Goal: Navigation & Orientation: Find specific page/section

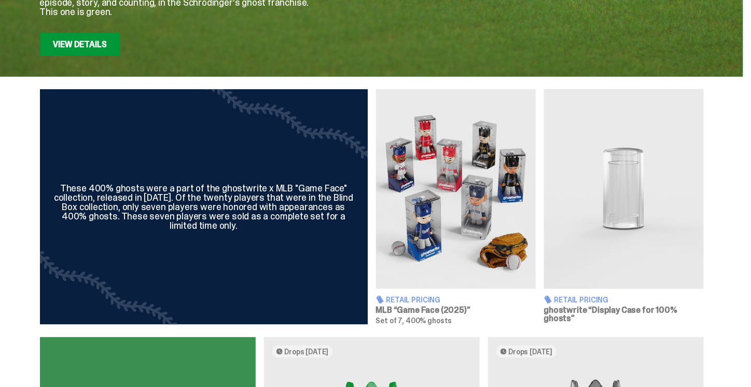
scroll to position [296, 0]
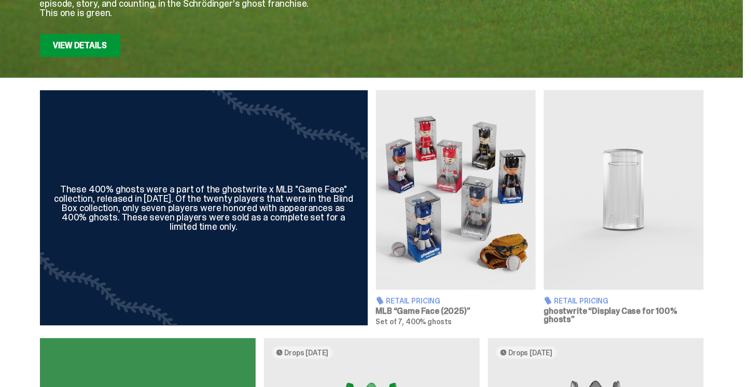
click at [423, 216] on img at bounding box center [456, 190] width 160 height 200
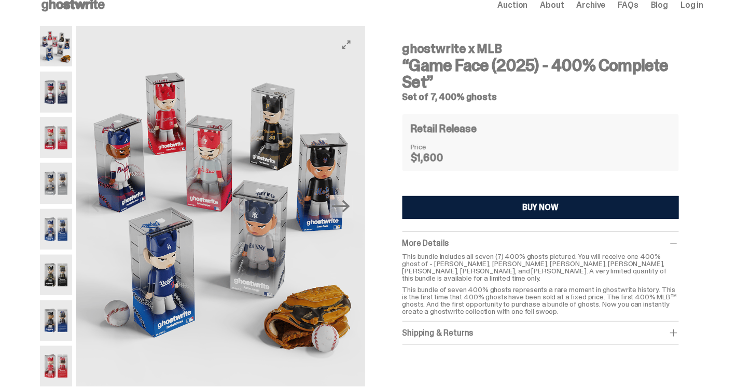
scroll to position [17, 0]
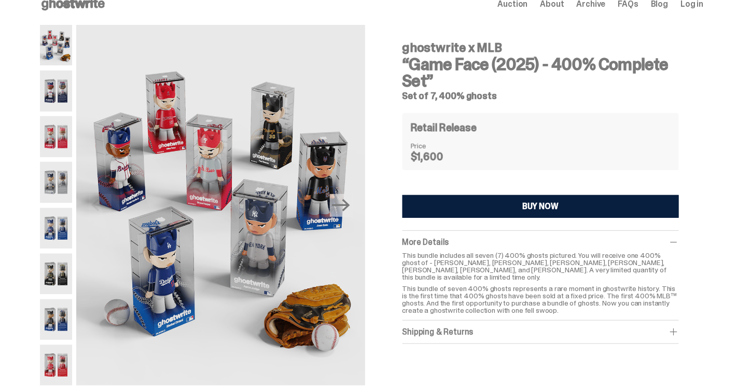
click at [62, 81] on img at bounding box center [56, 91] width 33 height 40
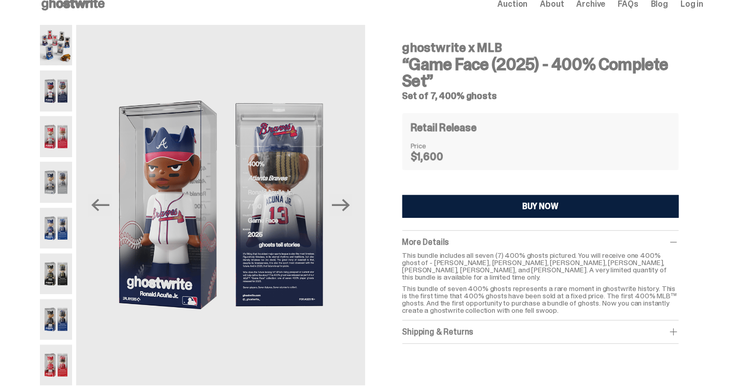
click at [59, 131] on img at bounding box center [56, 136] width 33 height 40
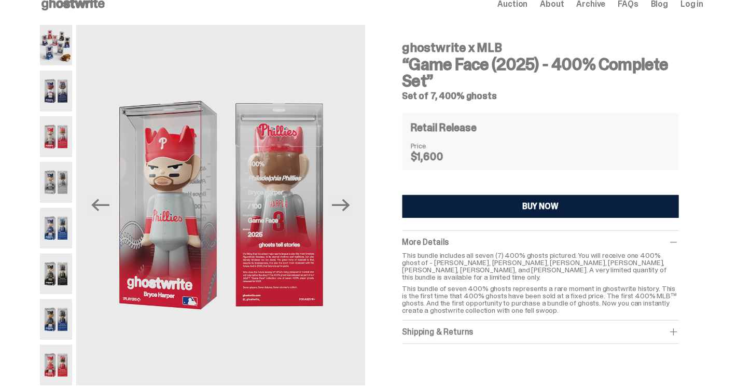
click at [50, 185] on img at bounding box center [56, 182] width 33 height 40
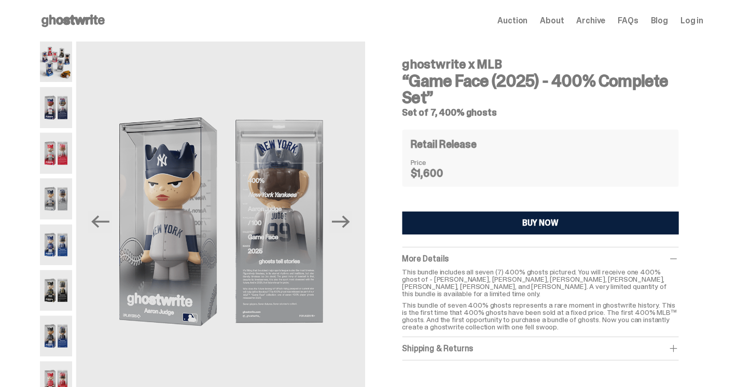
click at [66, 25] on div "Open main menu Home Auction About Archive FAQs Blog Log in Auction" at bounding box center [372, 20] width 664 height 41
click at [66, 25] on icon at bounding box center [73, 20] width 66 height 17
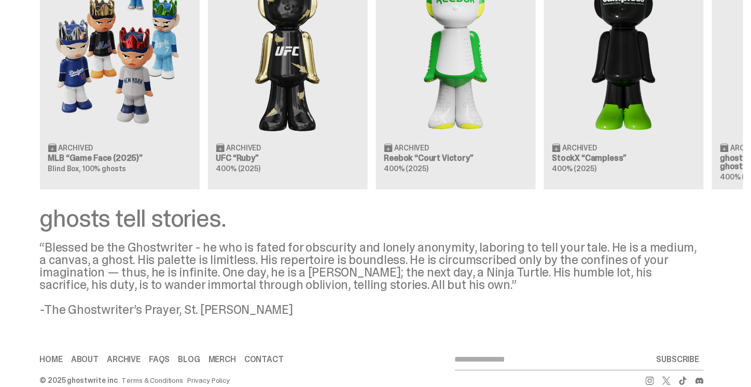
scroll to position [1018, 0]
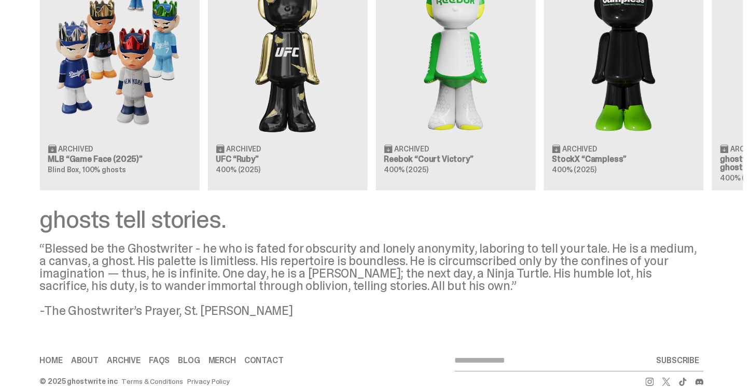
click at [113, 223] on div "ghosts tell stories." at bounding box center [372, 219] width 664 height 25
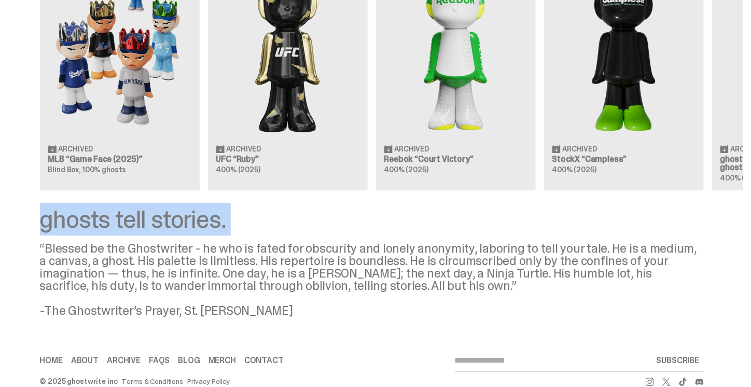
click at [113, 223] on div "ghosts tell stories." at bounding box center [372, 219] width 664 height 25
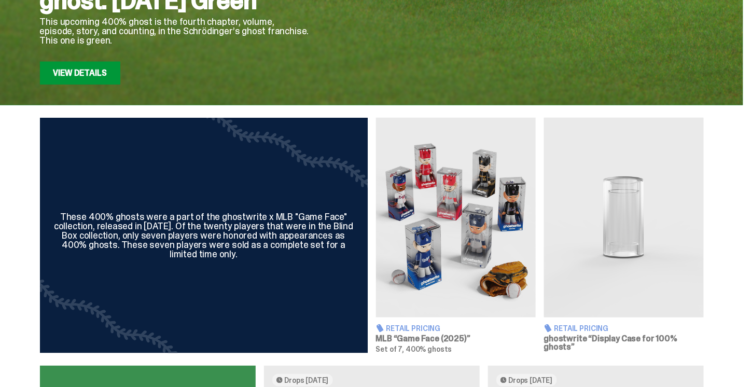
scroll to position [0, 0]
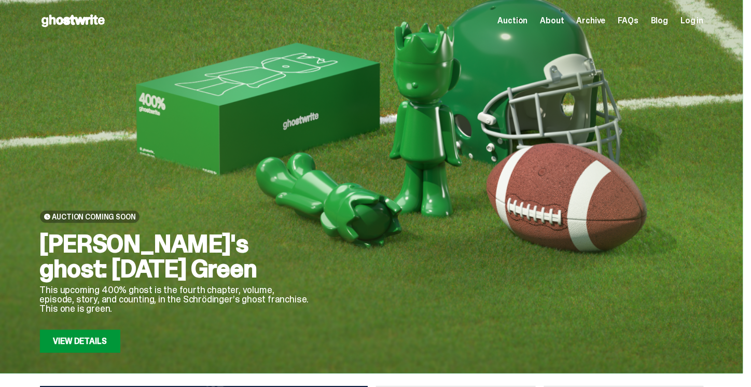
click at [639, 19] on span "FAQs" at bounding box center [628, 21] width 20 height 8
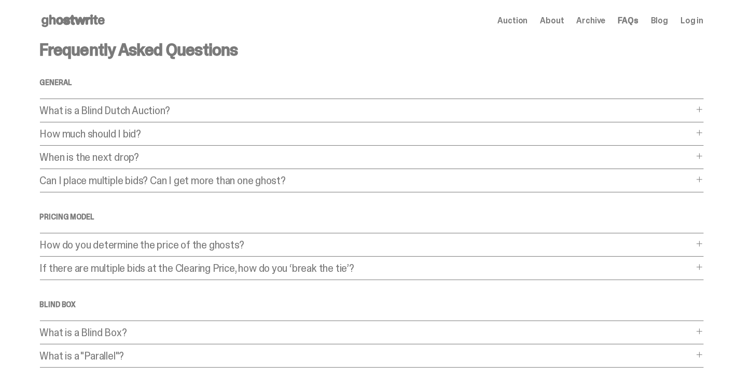
click at [597, 26] on div "Auction About Archive FAQs Blog Log in" at bounding box center [601, 21] width 206 height 12
click at [598, 21] on span "Archive" at bounding box center [591, 21] width 29 height 8
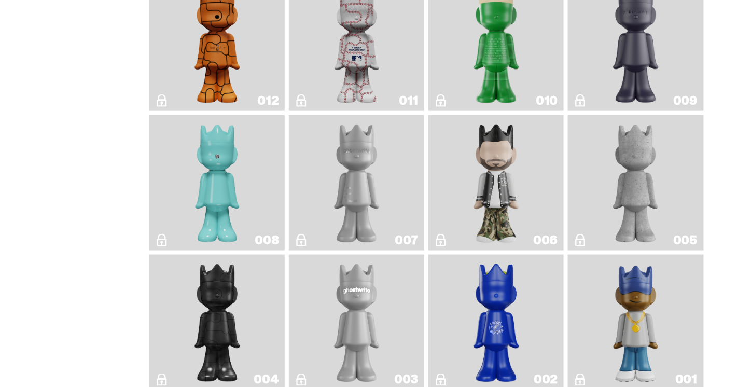
scroll to position [1763, 0]
